Goal: Task Accomplishment & Management: Manage account settings

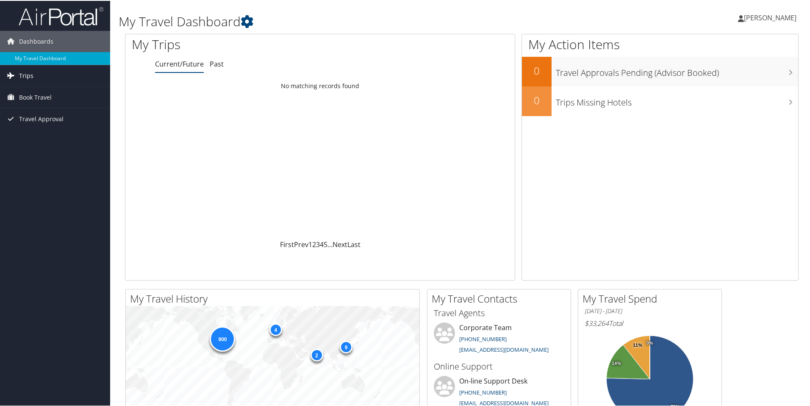
click at [19, 72] on span "Trips" at bounding box center [26, 74] width 14 height 21
click at [31, 89] on link "Current/Future Trips" at bounding box center [55, 92] width 110 height 13
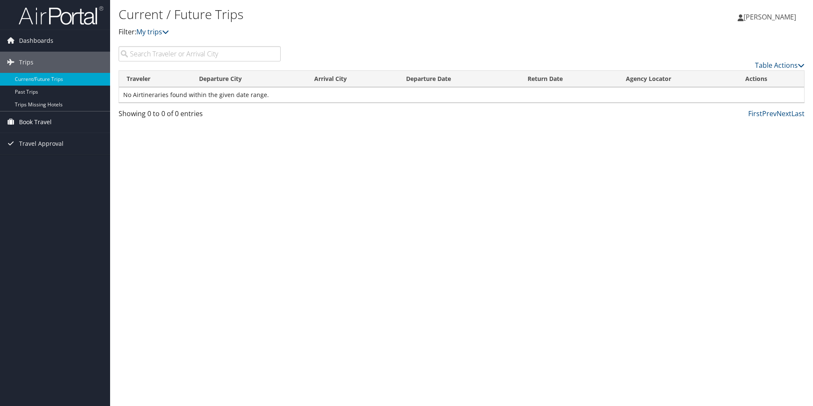
click at [36, 122] on span "Book Travel" at bounding box center [35, 121] width 33 height 21
click at [68, 163] on link "Book/Manage Online Trips" at bounding box center [55, 164] width 110 height 13
click at [60, 77] on link "Current/Future Trips" at bounding box center [55, 79] width 110 height 13
